Goal: Contribute content: Add original content to the website for others to see

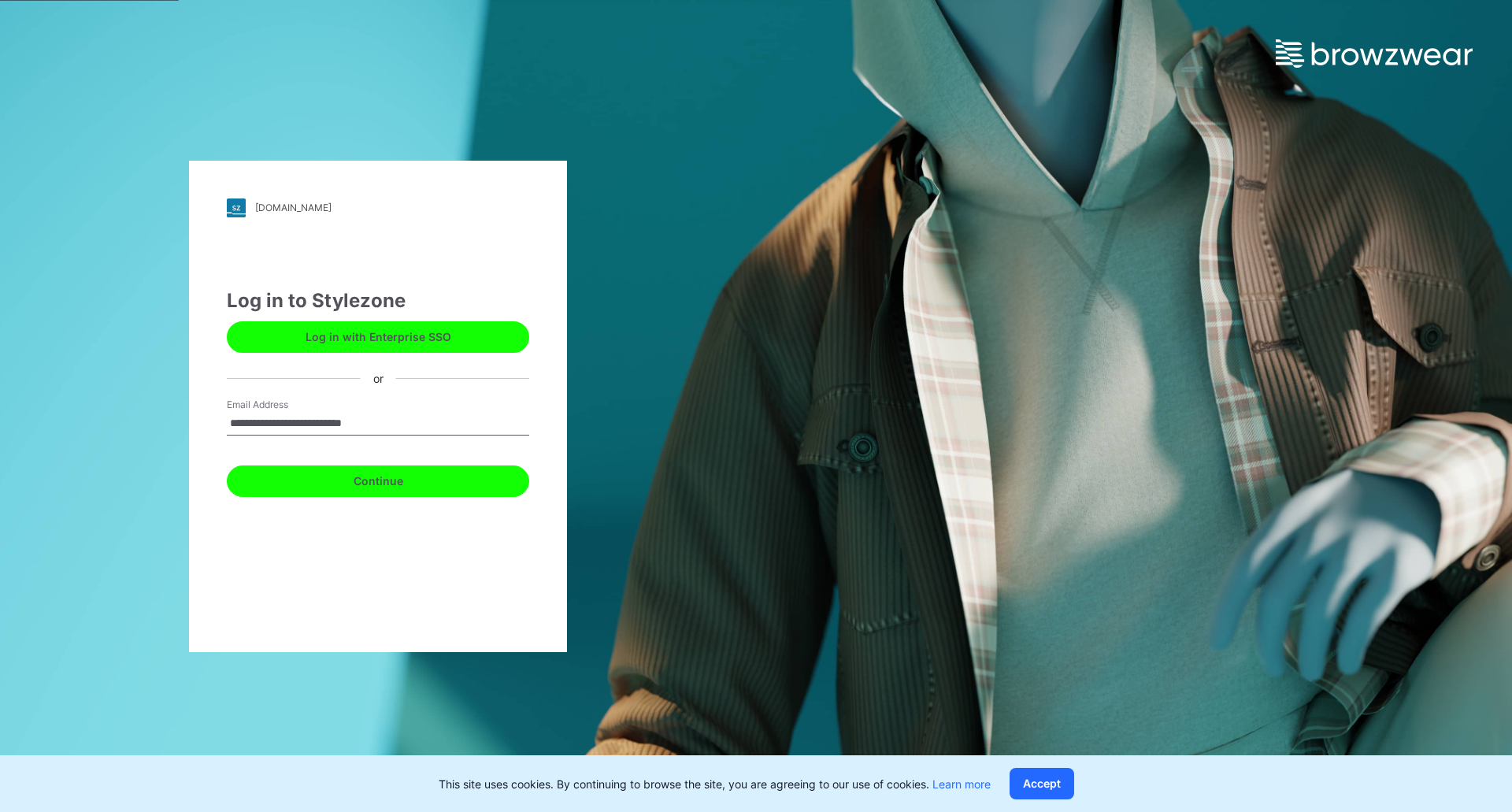
click at [294, 476] on button "Continue" at bounding box center [378, 481] width 303 height 32
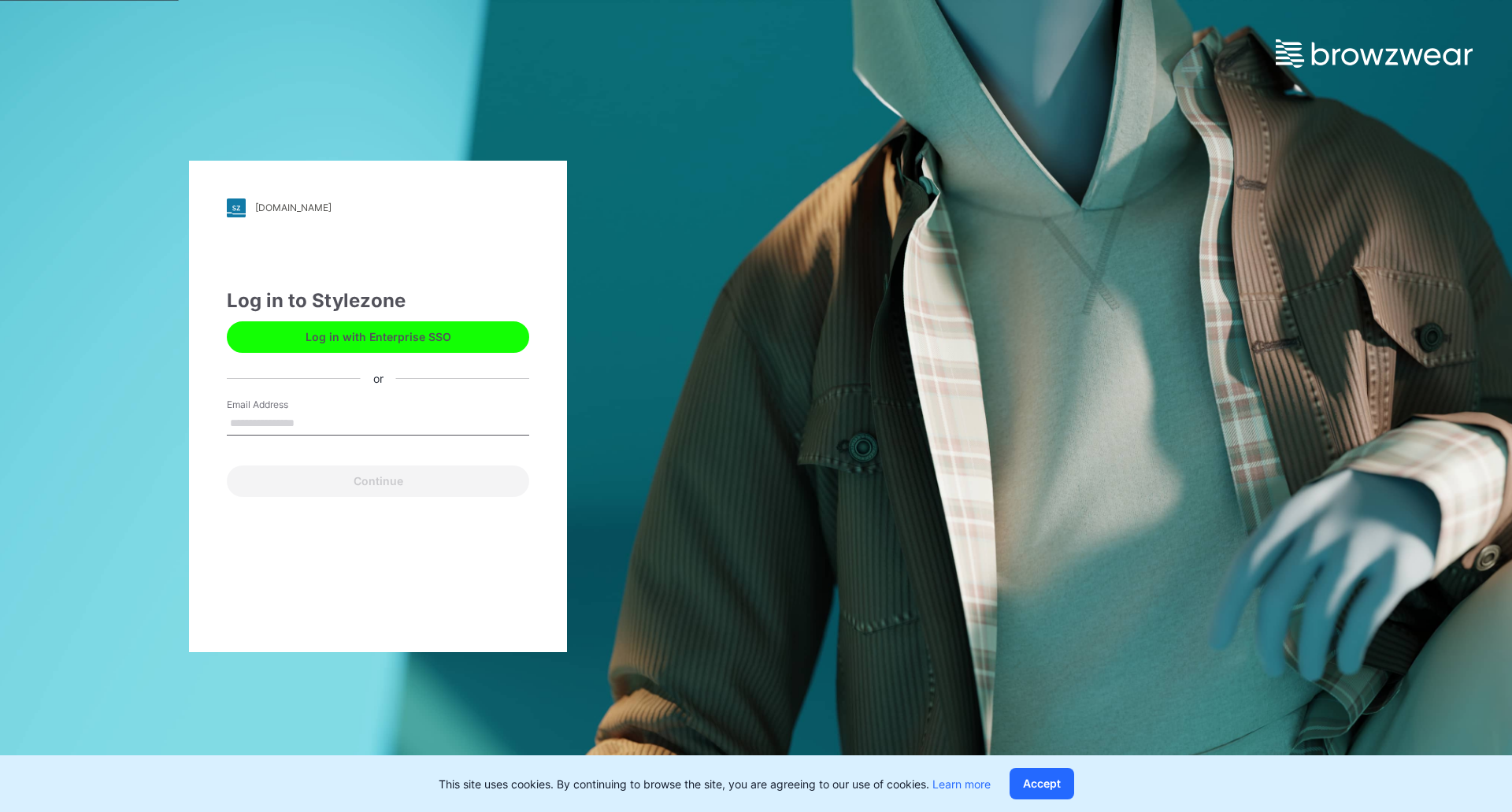
click at [285, 428] on input "Email Address" at bounding box center [378, 424] width 303 height 24
type input "**********"
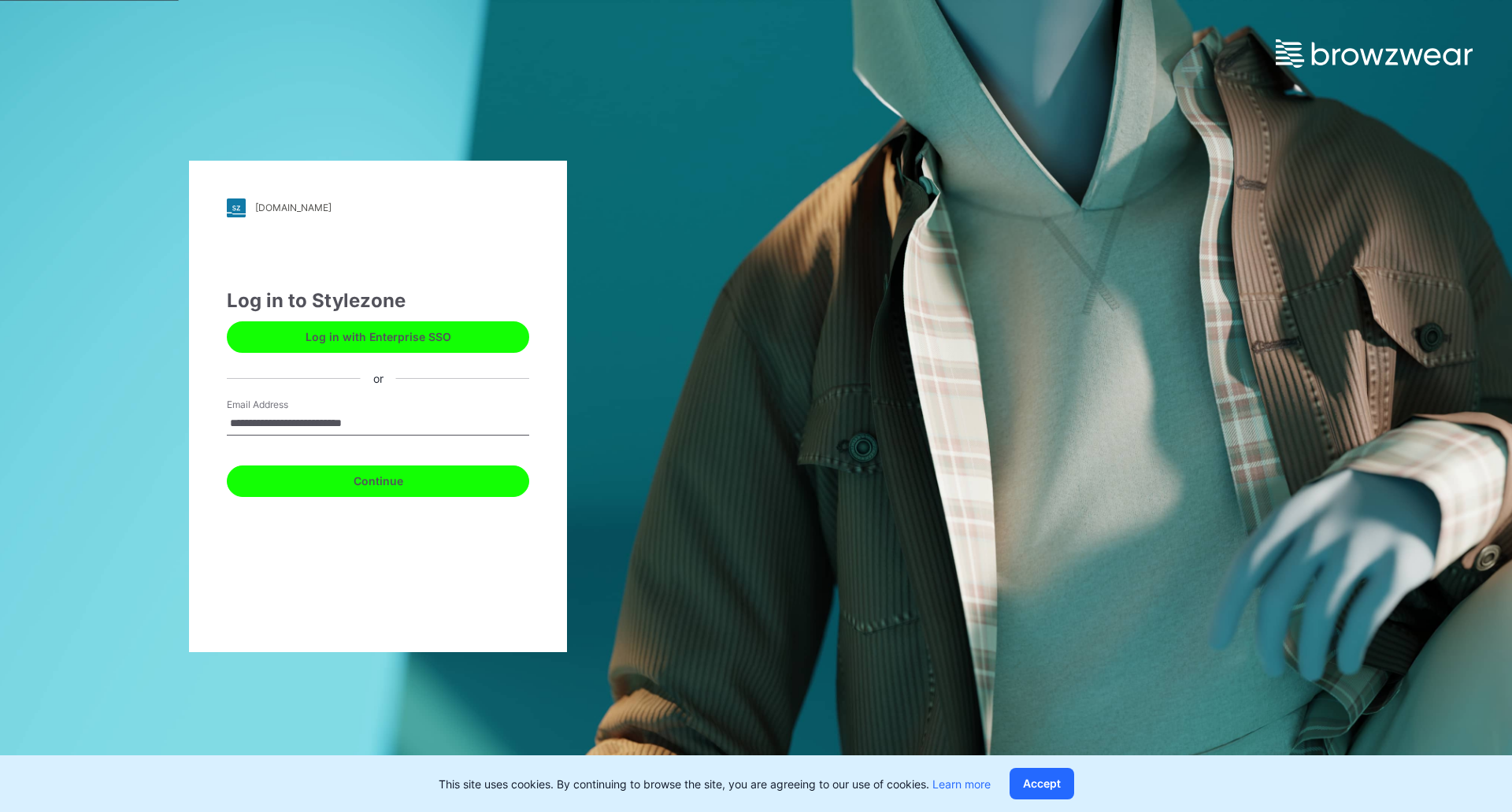
click at [327, 478] on button "Continue" at bounding box center [378, 481] width 303 height 32
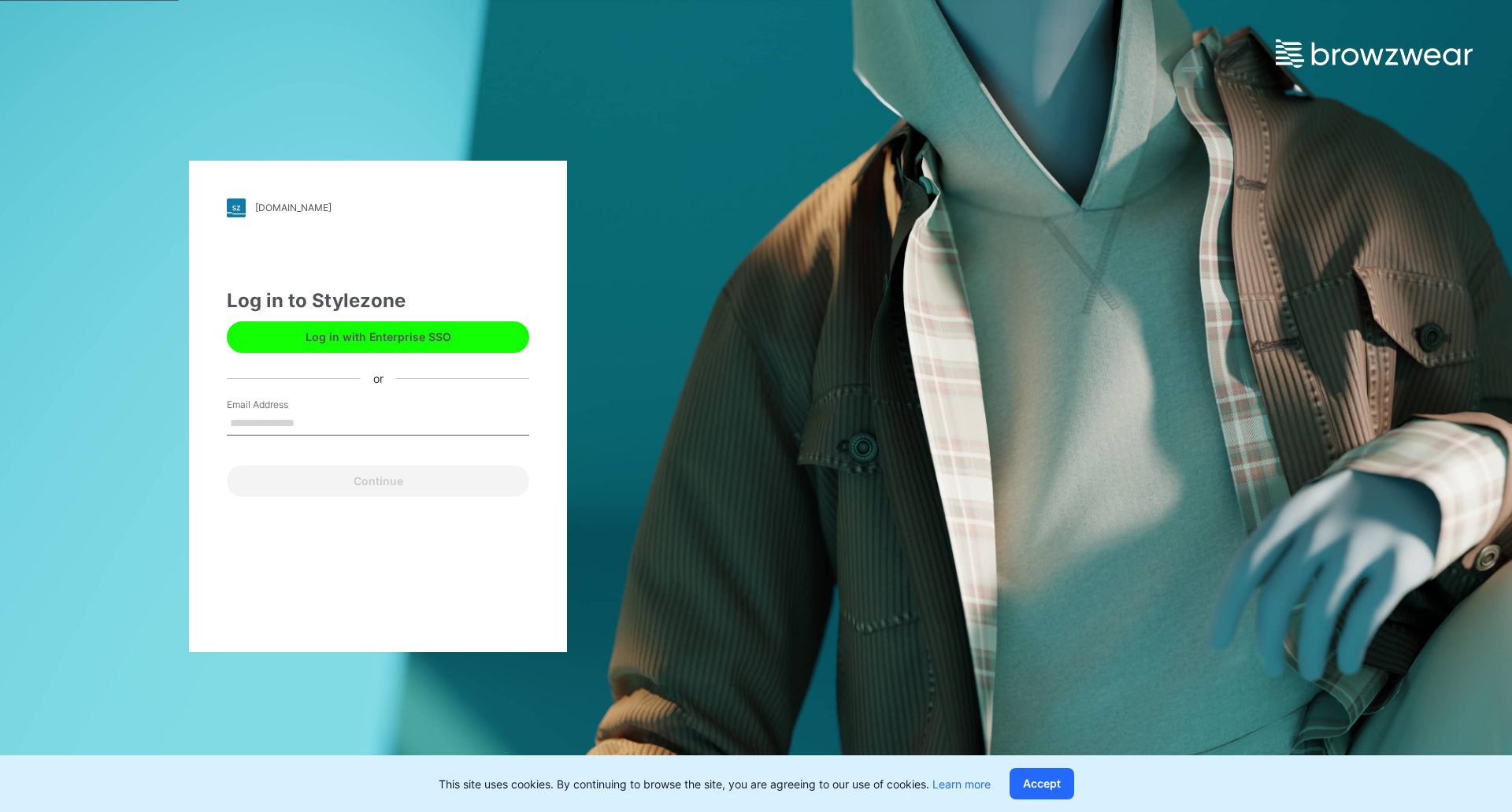
click at [326, 425] on input "Email Address" at bounding box center [378, 424] width 303 height 24
type input "**********"
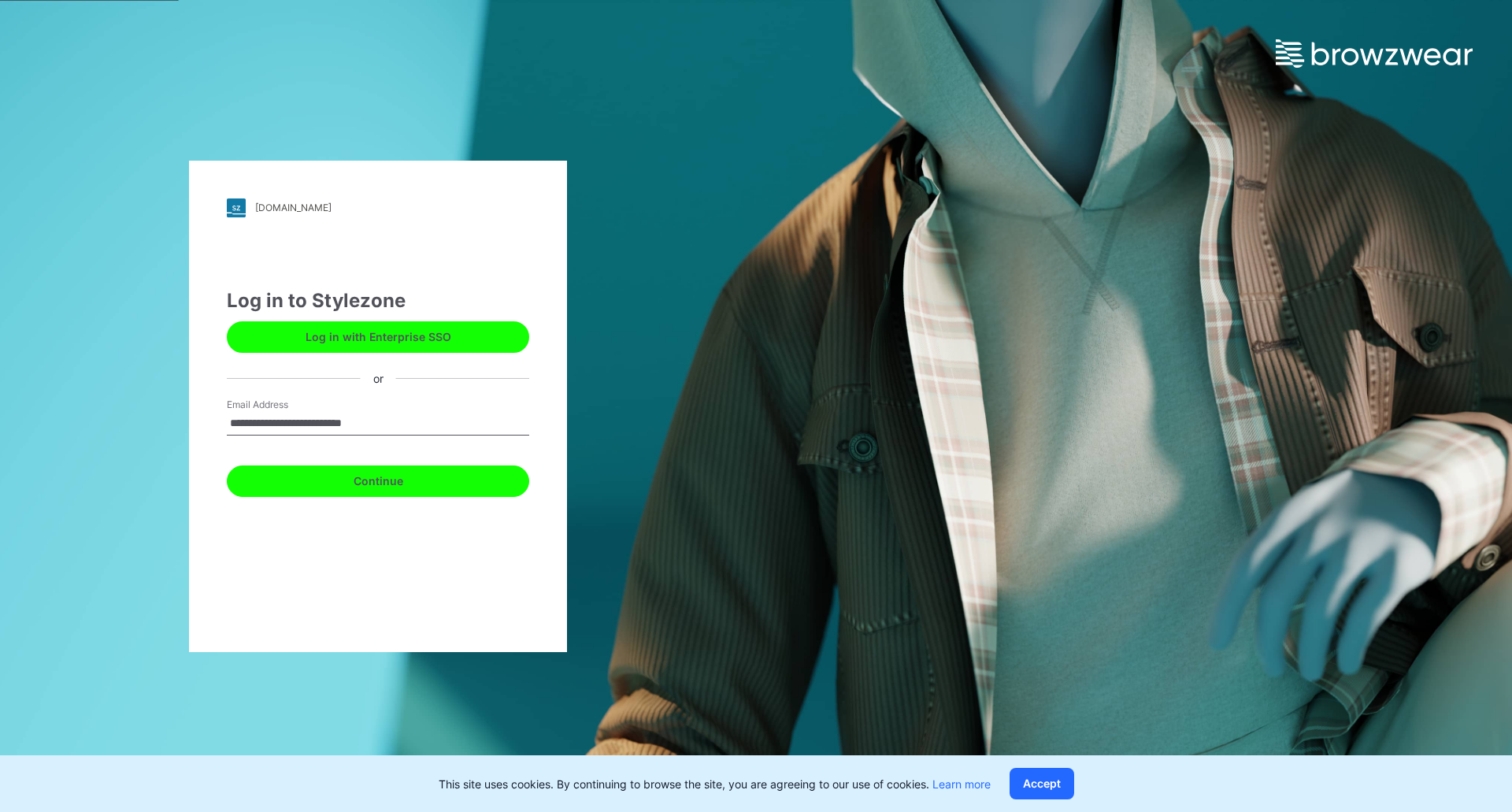
click at [395, 479] on button "Continue" at bounding box center [378, 481] width 303 height 32
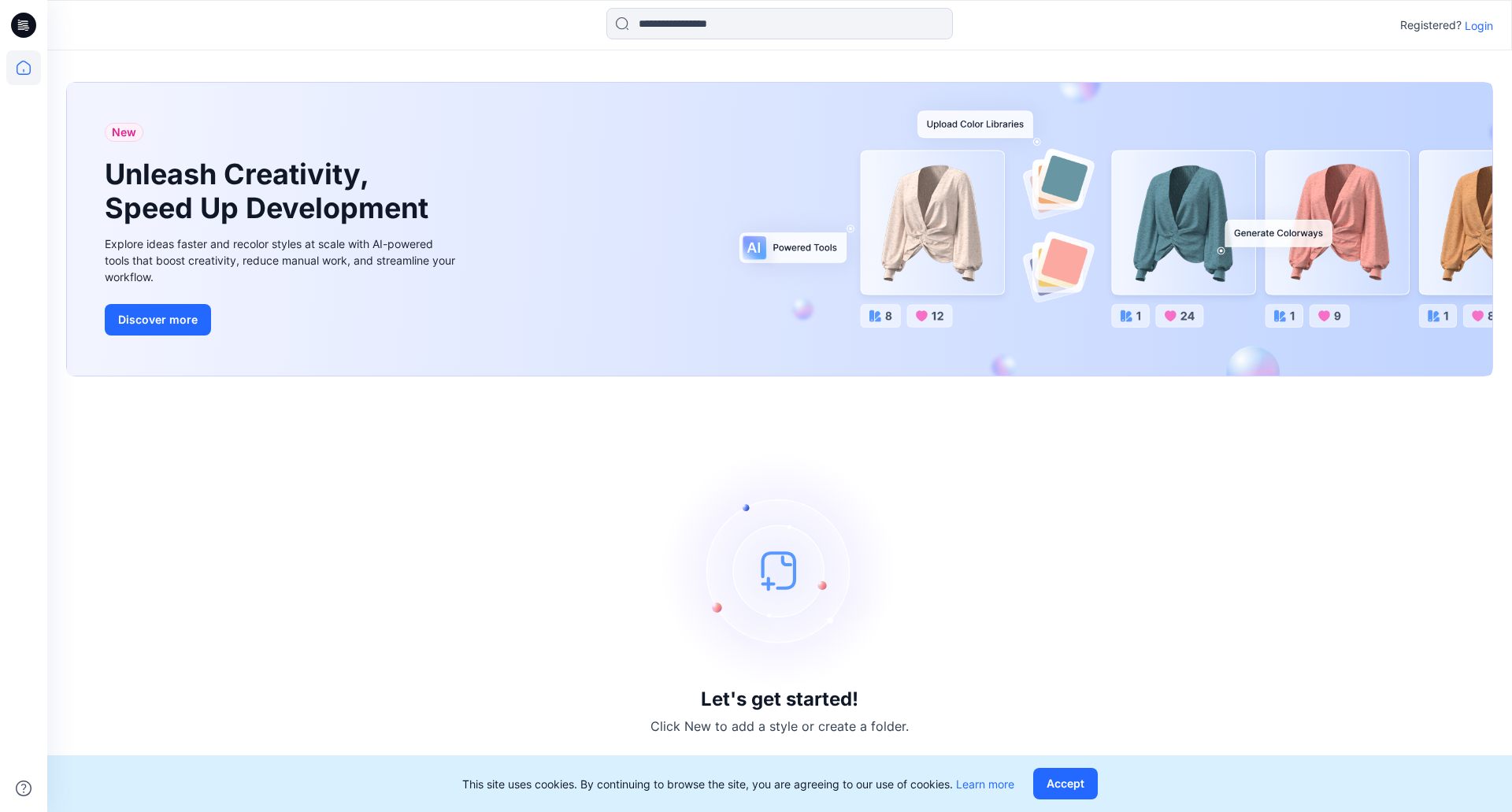
click at [1489, 26] on p "Login" at bounding box center [1479, 25] width 29 height 17
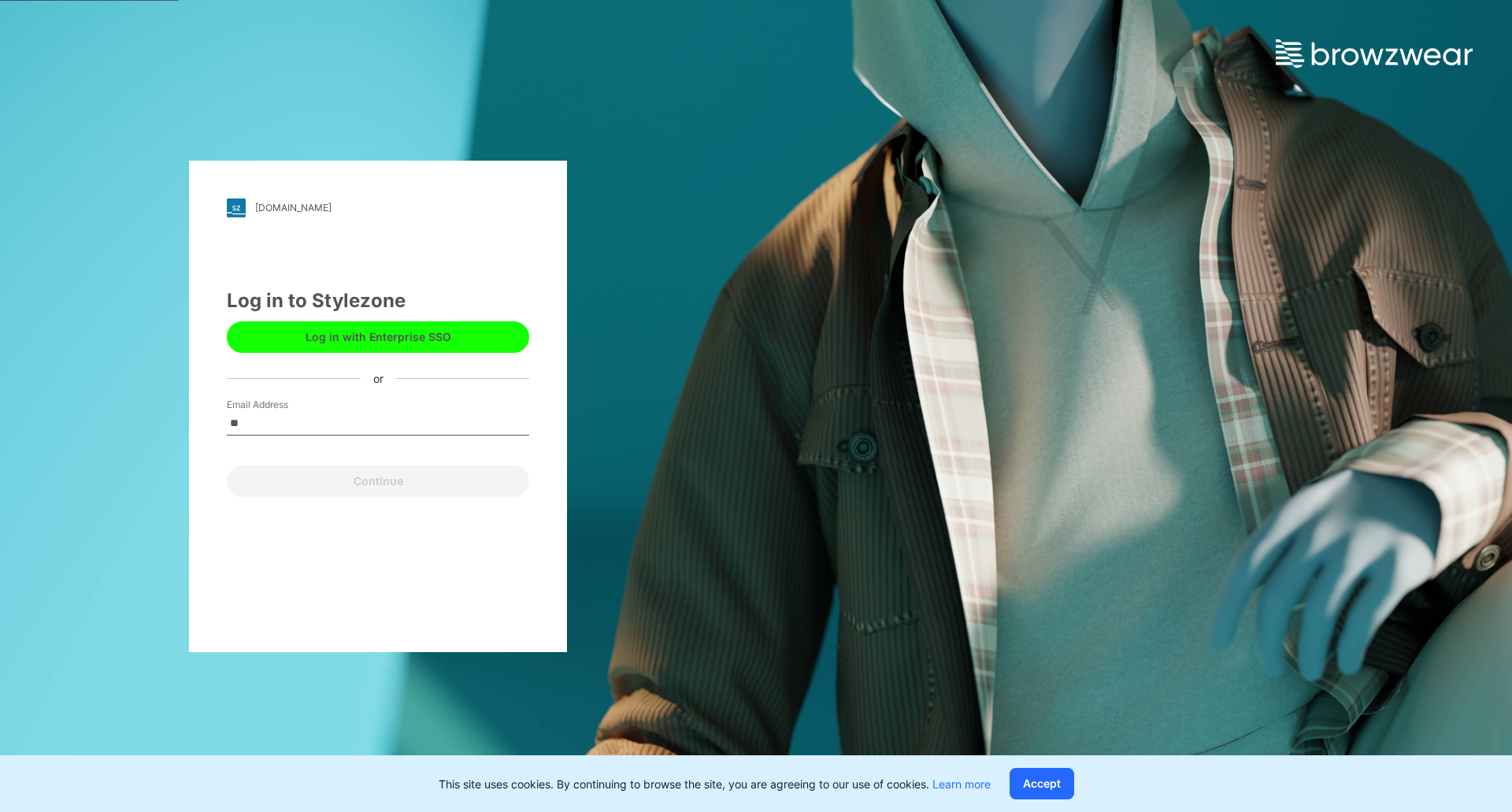
type input "**********"
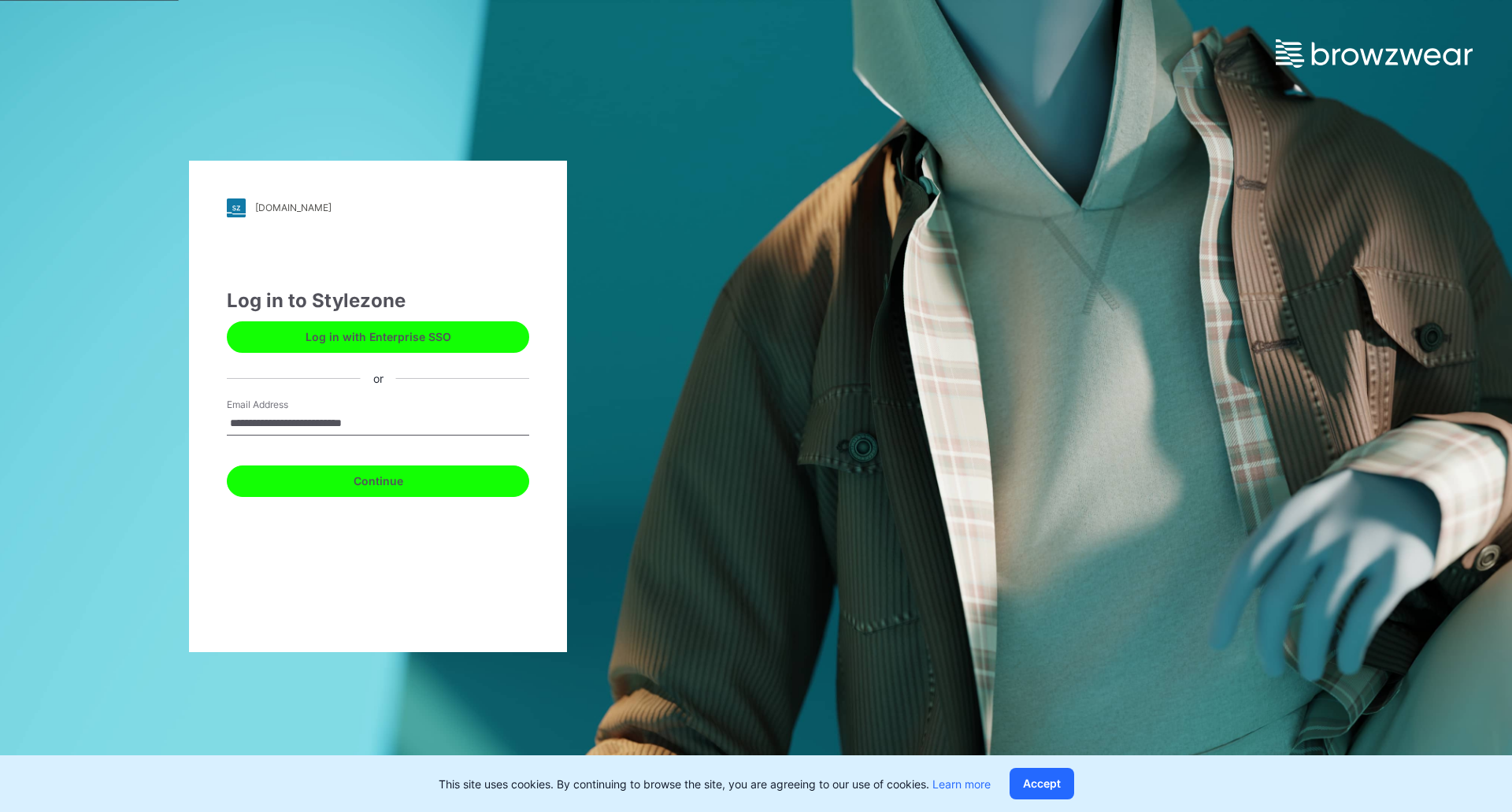
click at [348, 488] on button "Continue" at bounding box center [378, 481] width 303 height 32
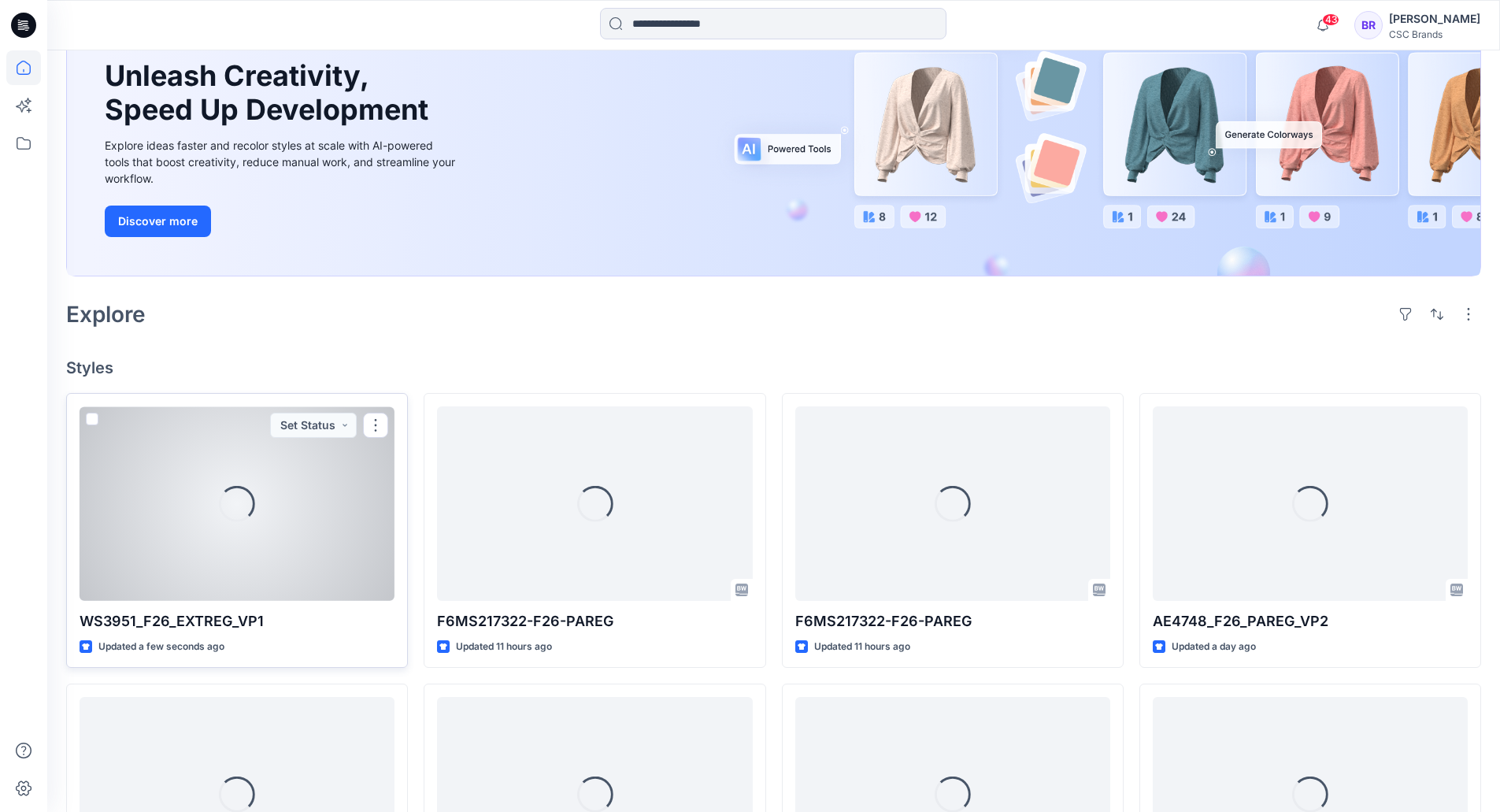
scroll to position [157, 0]
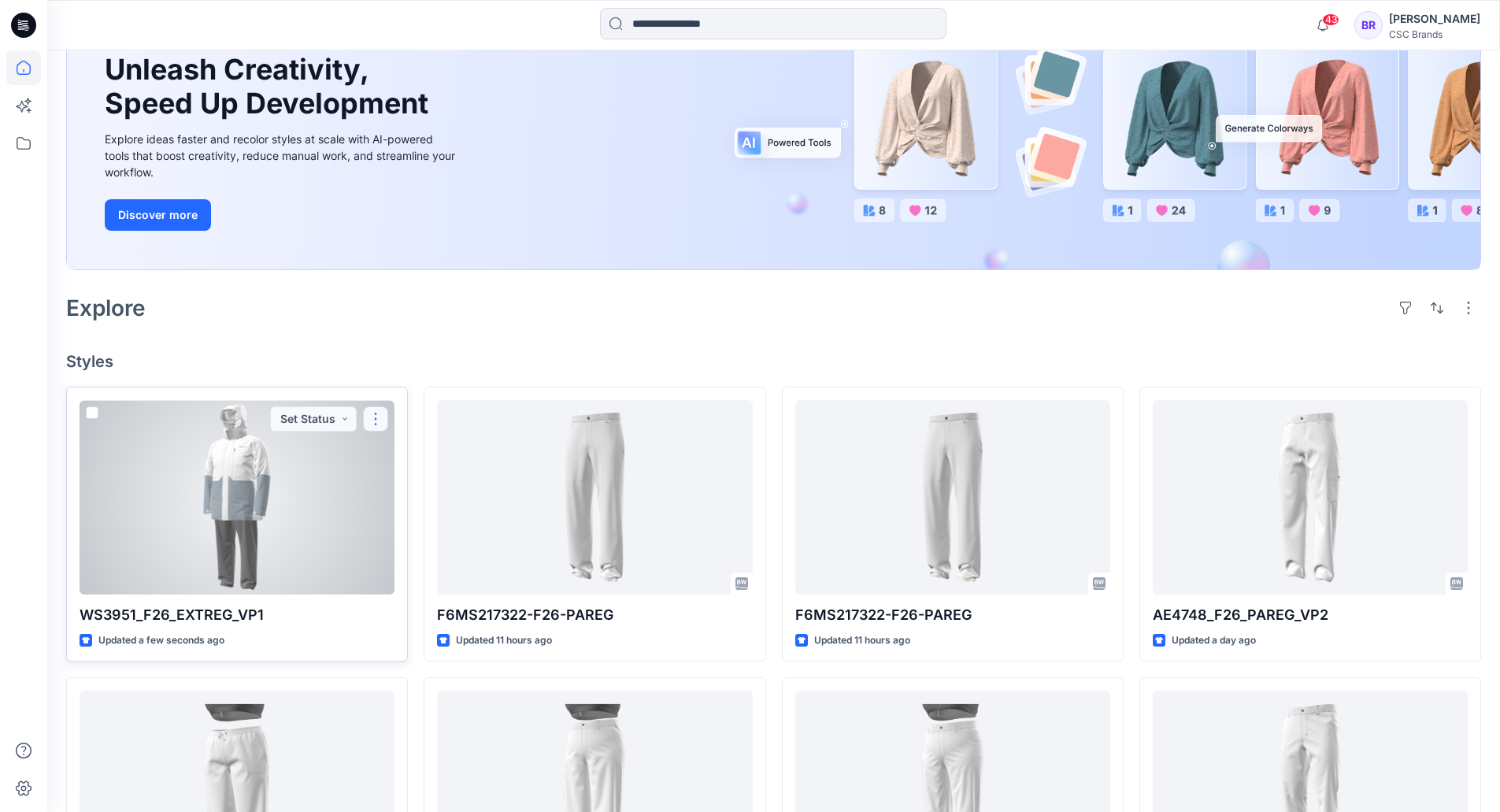
click at [376, 414] on button "button" at bounding box center [376, 419] width 25 height 25
click at [422, 448] on button "Edit" at bounding box center [451, 455] width 170 height 29
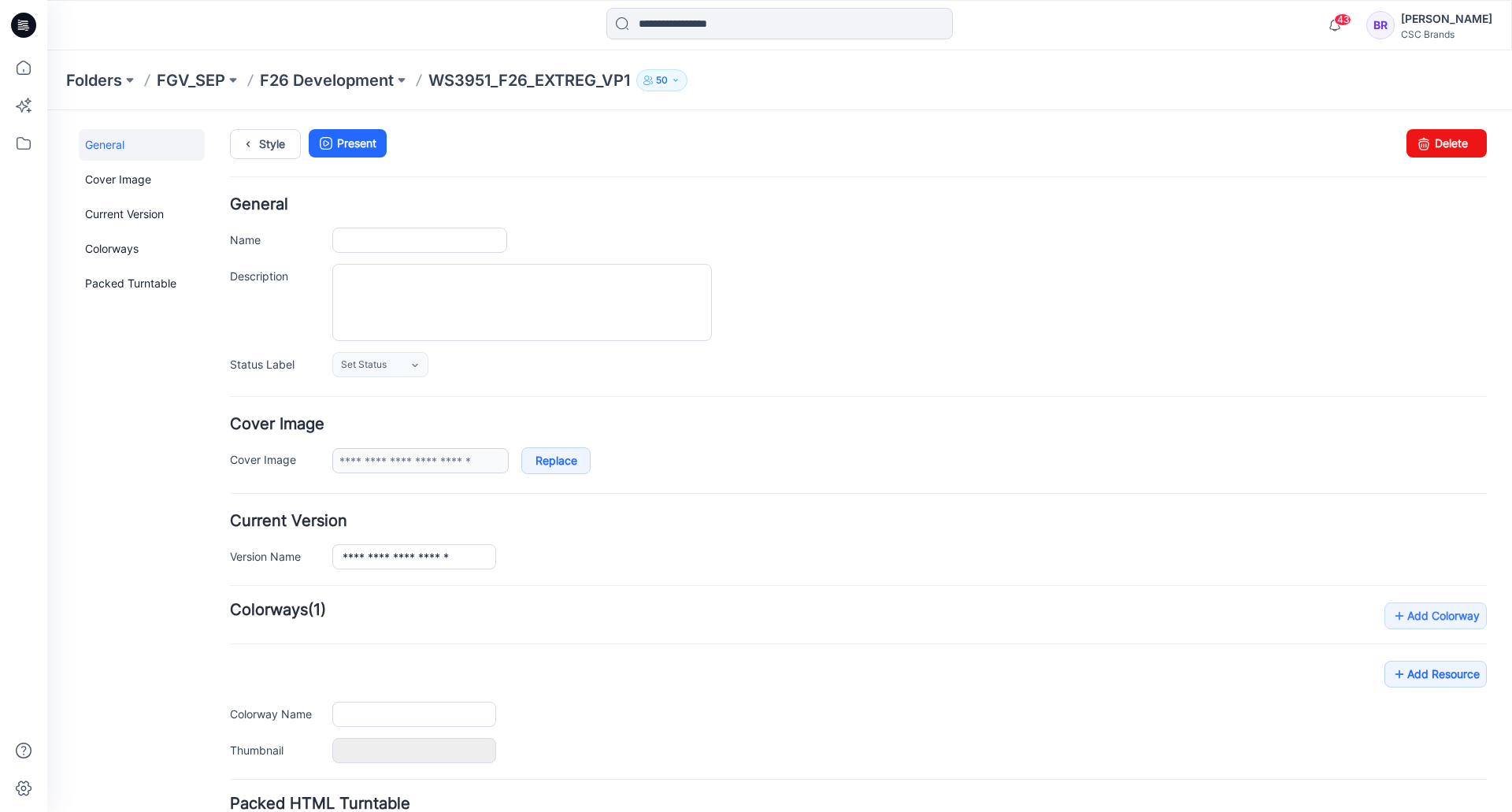
type input "**********"
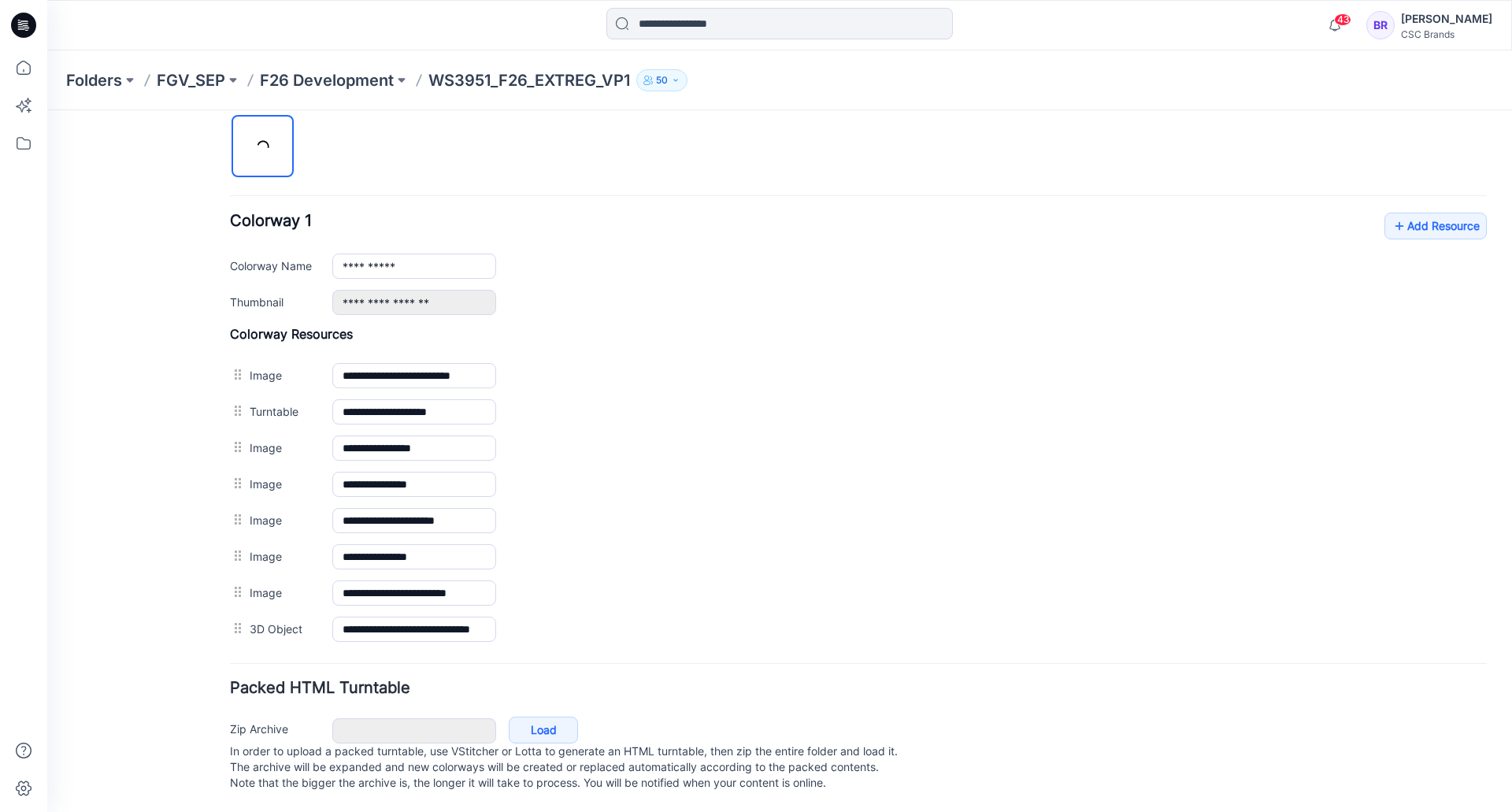
scroll to position [544, 0]
click at [1425, 215] on link "Add Resource" at bounding box center [1436, 226] width 102 height 27
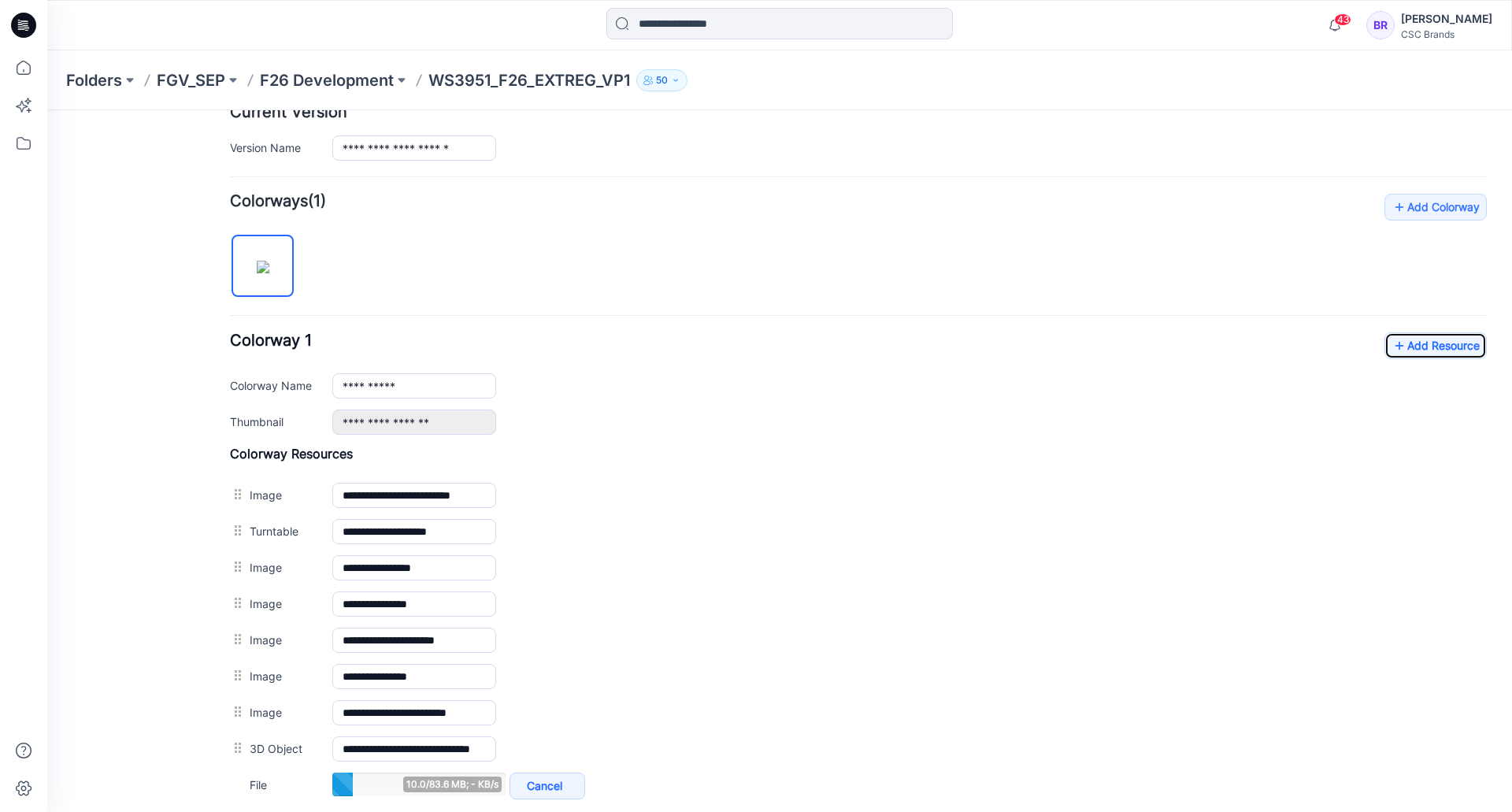
scroll to position [229, 0]
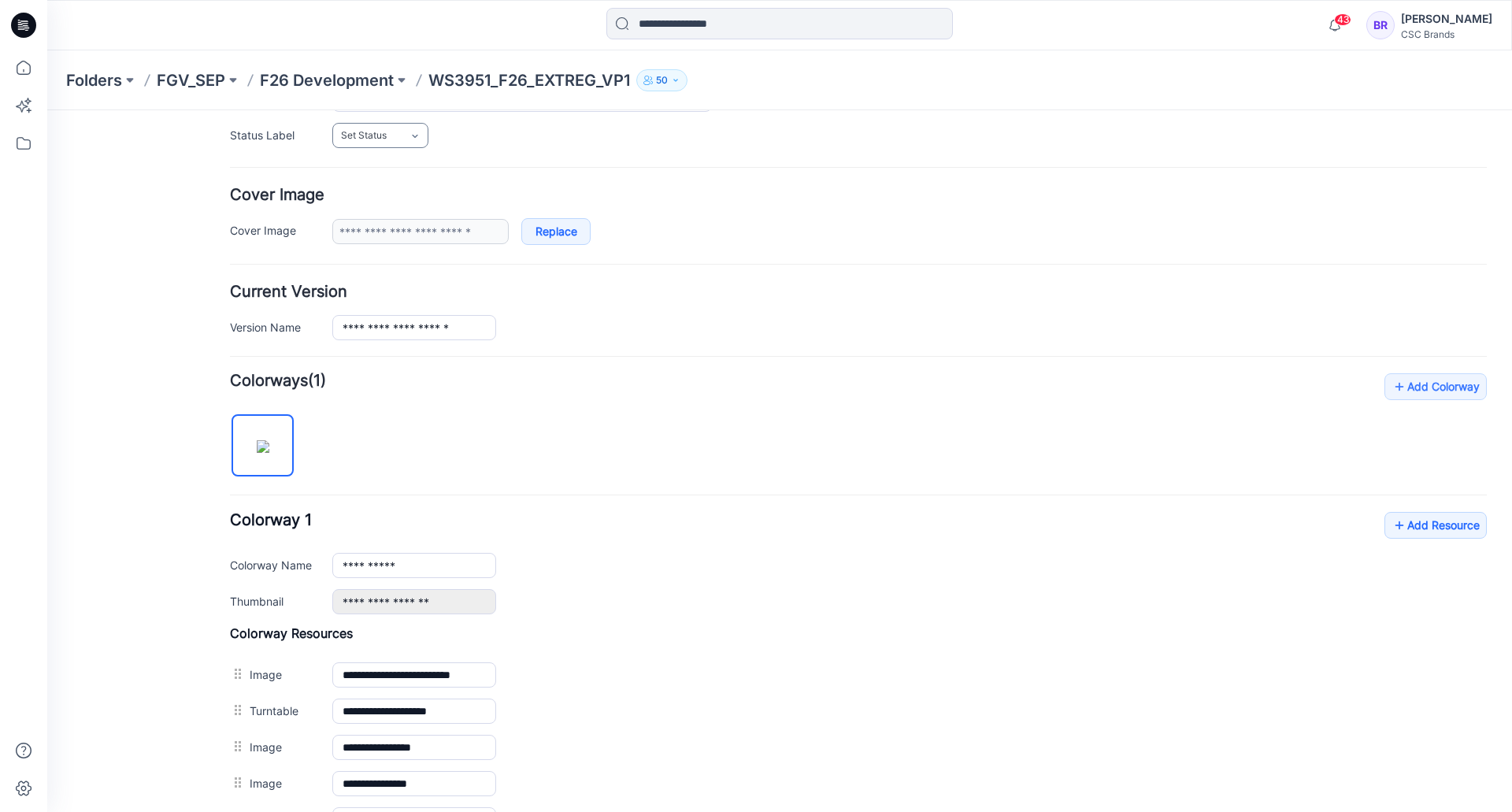
click at [392, 135] on link "Set Status" at bounding box center [380, 136] width 96 height 25
click at [396, 210] on link "Virtual Proto 1" at bounding box center [396, 203] width 120 height 33
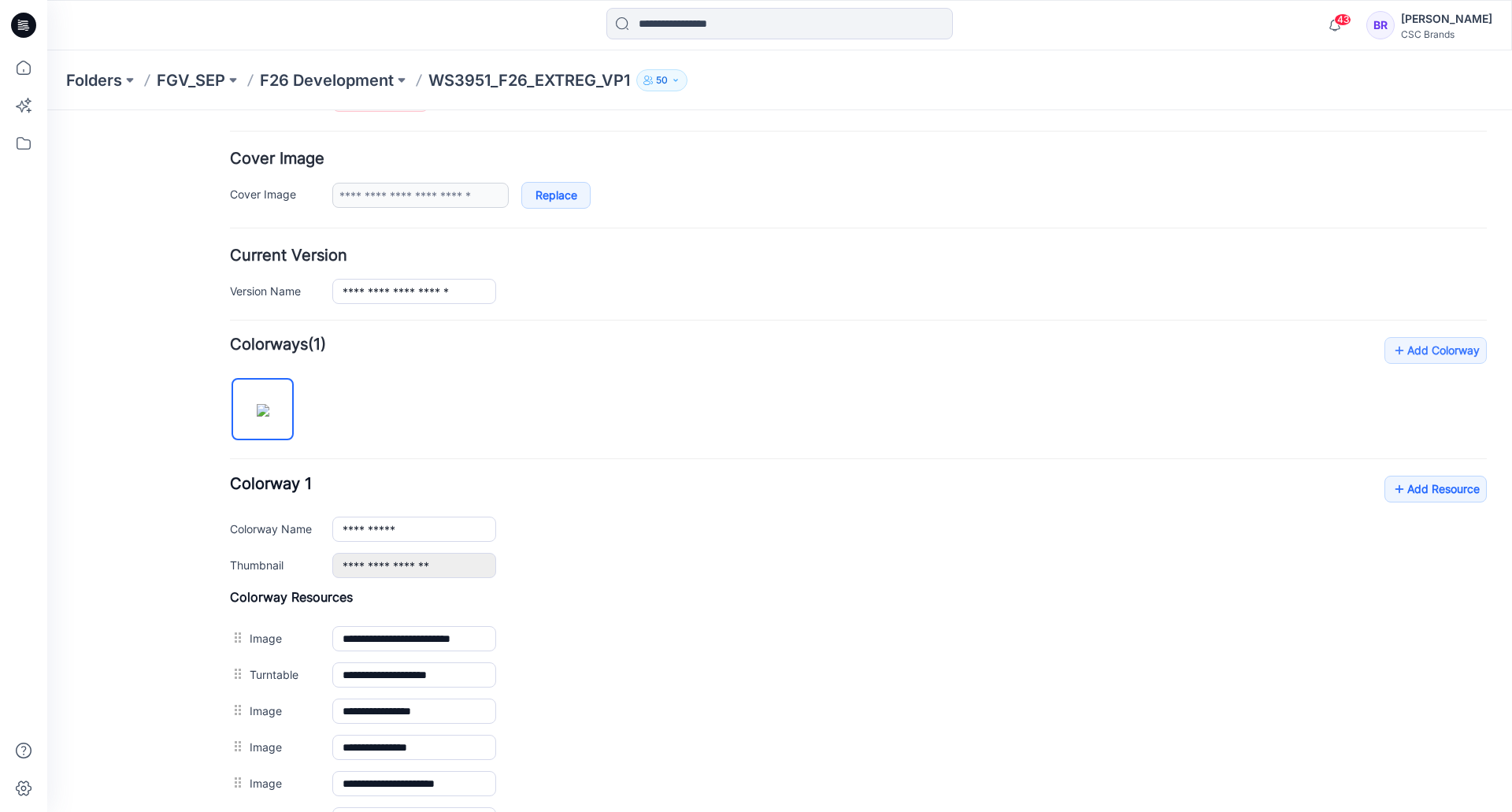
scroll to position [0, 0]
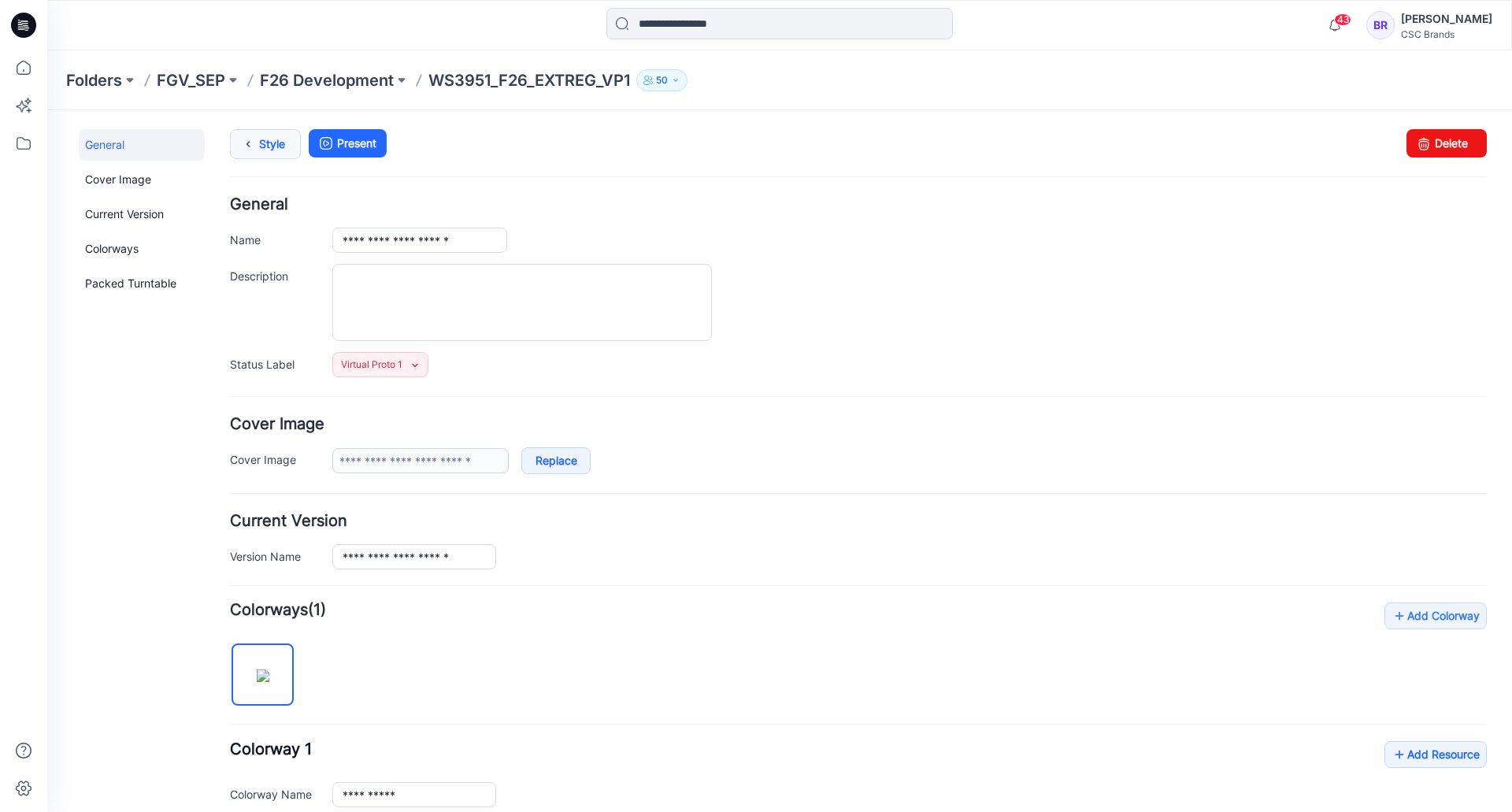
click at [277, 147] on link "Style" at bounding box center [265, 144] width 71 height 30
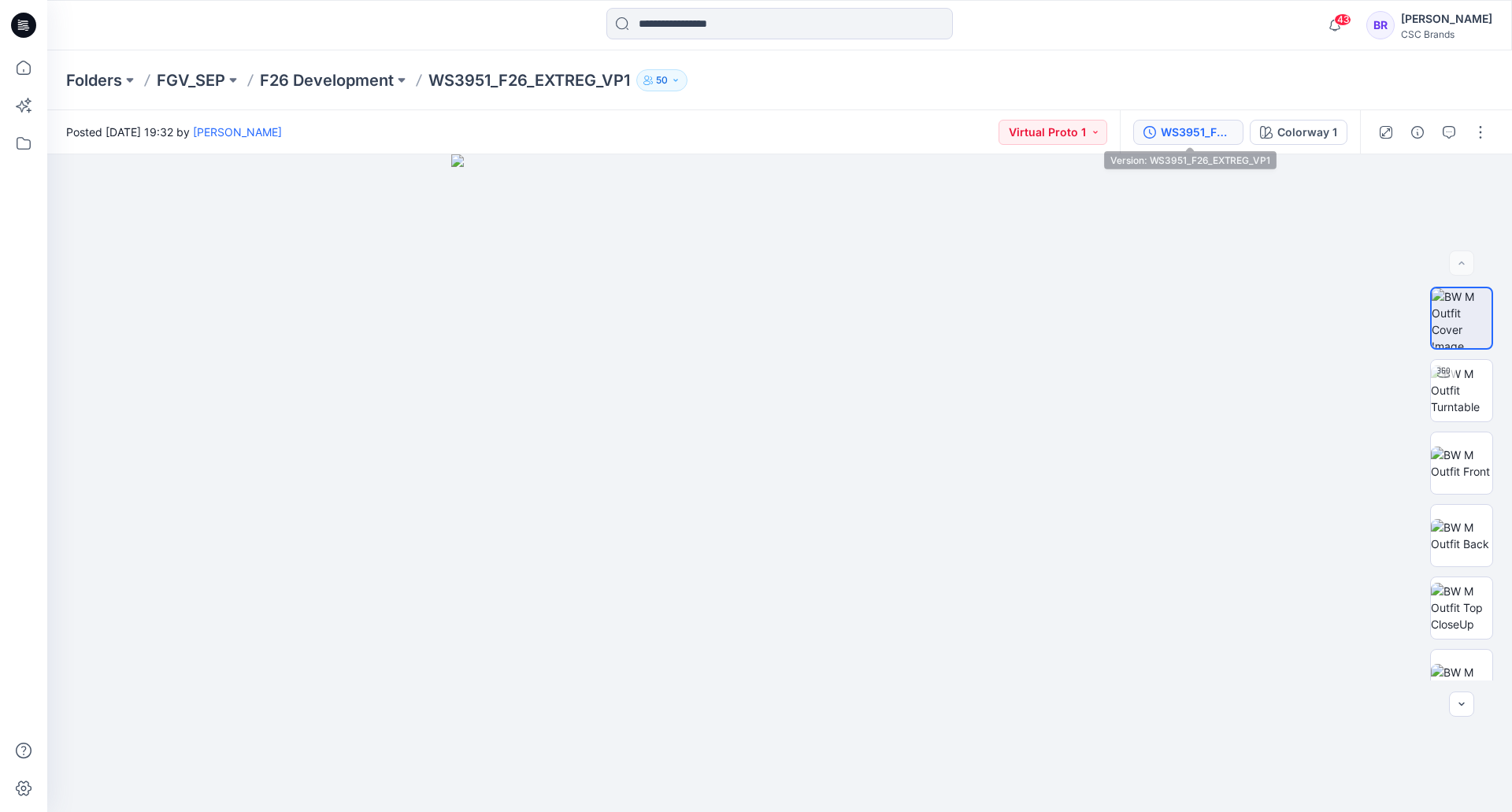
click at [1173, 129] on div "WS3951_F26_EXTREG_VP1" at bounding box center [1197, 133] width 72 height 17
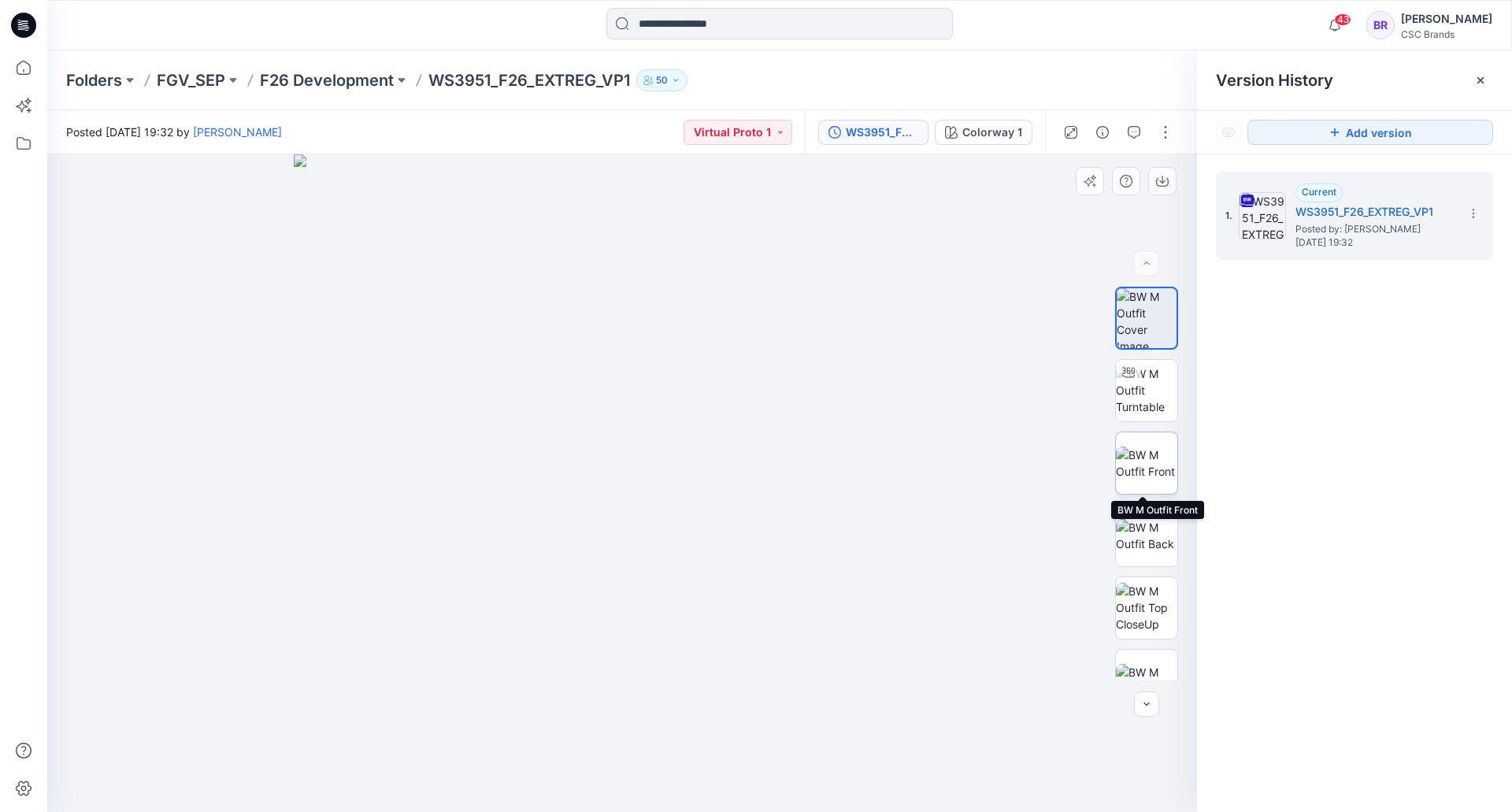
click at [1141, 451] on img at bounding box center [1146, 463] width 61 height 33
